Goal: Task Accomplishment & Management: Manage account settings

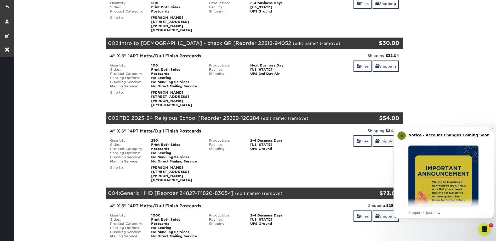
click at [491, 129] on icon "Dismiss notification" at bounding box center [492, 128] width 3 height 3
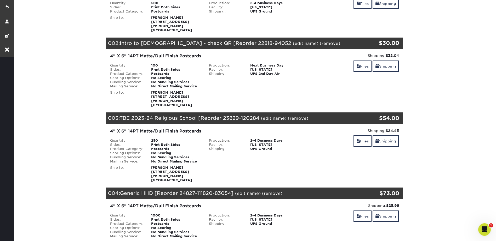
click at [458, 47] on section "YOUR CART Empty Cart Your Cart is Empty View Account Active Orders Order Histor…" at bounding box center [254, 150] width 483 height 413
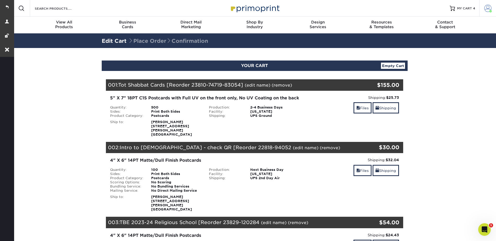
click at [487, 5] on span at bounding box center [487, 8] width 7 height 7
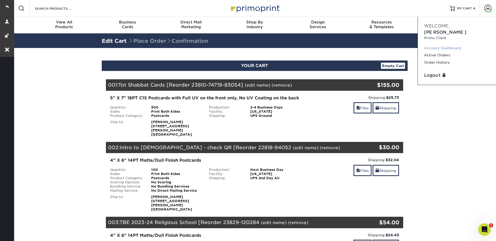
click at [435, 45] on link "Account Dashboard" at bounding box center [457, 48] width 66 height 7
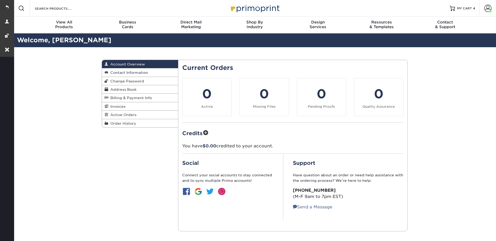
click at [135, 72] on span "Contact Information" at bounding box center [128, 73] width 40 height 4
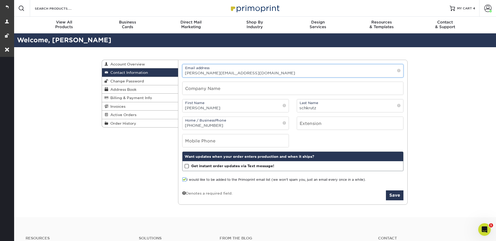
drag, startPoint x: 241, startPoint y: 72, endPoint x: 184, endPoint y: 72, distance: 57.2
click at [184, 72] on input "[PERSON_NAME][EMAIL_ADDRESS][DOMAIN_NAME]" at bounding box center [292, 71] width 221 height 13
paste input "@betheljc.org"
click at [201, 72] on input "admin@@betheljc.org" at bounding box center [292, 71] width 221 height 13
type input "admin@betheljc.org"
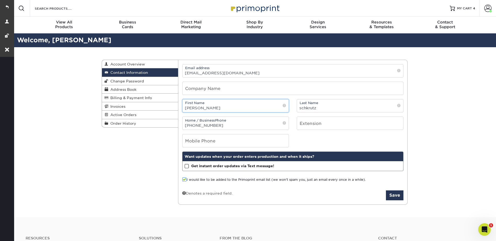
drag, startPoint x: 208, startPoint y: 107, endPoint x: 182, endPoint y: 107, distance: 25.4
click at [182, 107] on div "First Name robin" at bounding box center [235, 105] width 107 height 13
type input "O"
type input "Office"
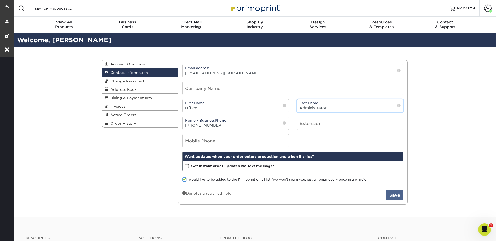
type input "Administrator"
click at [397, 195] on button "Save" at bounding box center [395, 196] width 18 height 10
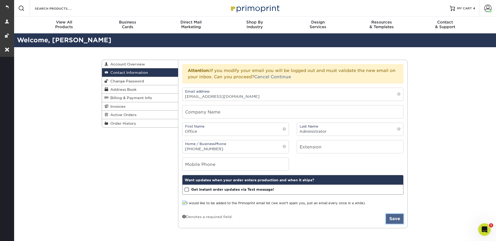
click at [396, 220] on button "Save" at bounding box center [395, 219] width 18 height 10
click at [277, 77] on link "Continue" at bounding box center [280, 76] width 20 height 5
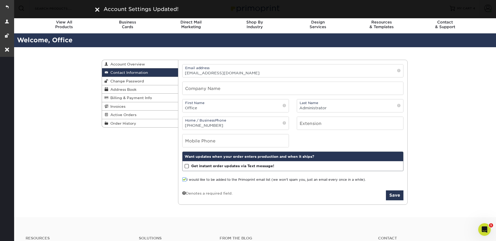
click at [445, 76] on div "Contact Information Account Overview Contact Information Change Password Addres…" at bounding box center [254, 132] width 483 height 171
click at [123, 81] on span "Change Password" at bounding box center [126, 81] width 36 height 4
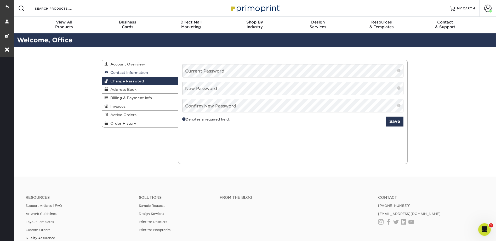
click at [126, 71] on link "Contact Information" at bounding box center [140, 72] width 76 height 8
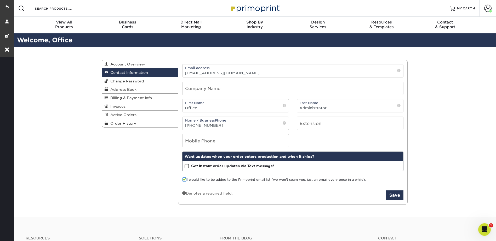
click at [454, 85] on div "Contact Information Account Overview Contact Information Change Password Addres…" at bounding box center [254, 132] width 483 height 171
click at [446, 83] on div "Contact Information Account Overview Contact Information Change Password Addres…" at bounding box center [254, 132] width 483 height 171
click at [459, 6] on span "MY CART" at bounding box center [464, 8] width 15 height 4
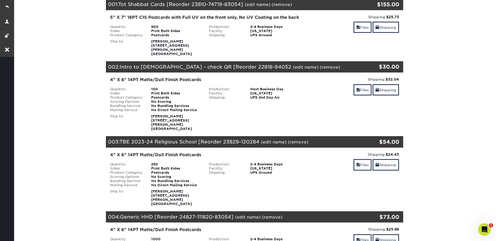
scroll to position [78, 0]
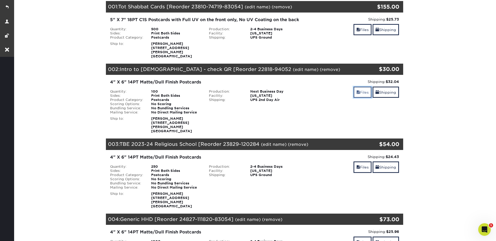
click at [357, 94] on span at bounding box center [358, 92] width 4 height 4
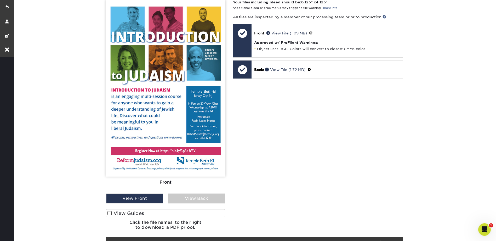
scroll to position [314, 0]
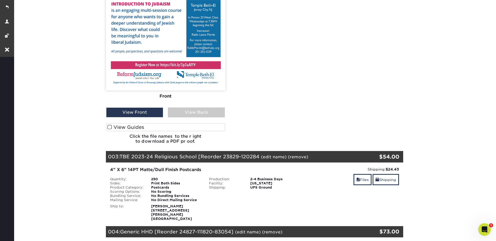
click at [432, 64] on section "YOUR CART Empty Cart Your Cart is Empty View Account Active Orders Order Histor…" at bounding box center [254, 64] width 483 height 661
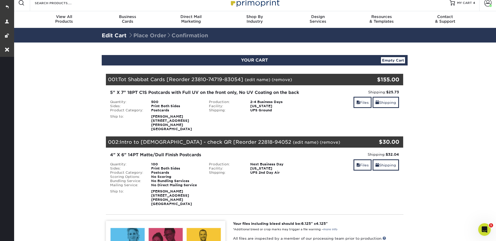
scroll to position [0, 0]
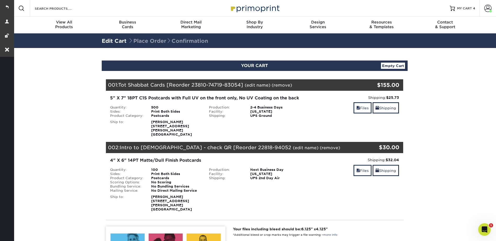
click at [489, 7] on span at bounding box center [487, 8] width 7 height 7
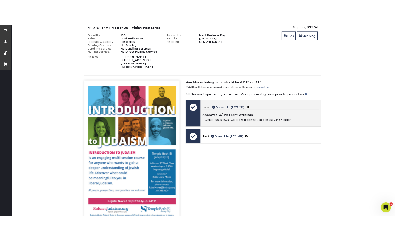
scroll to position [157, 0]
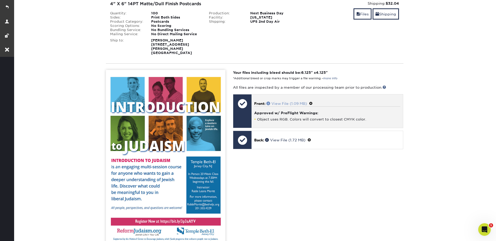
click at [268, 102] on span at bounding box center [268, 104] width 5 height 4
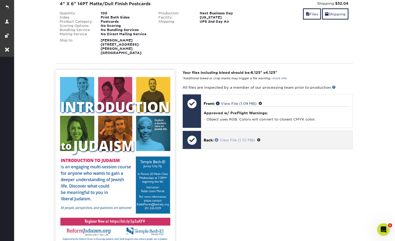
click at [217, 138] on span at bounding box center [217, 140] width 5 height 4
